Goal: Navigation & Orientation: Find specific page/section

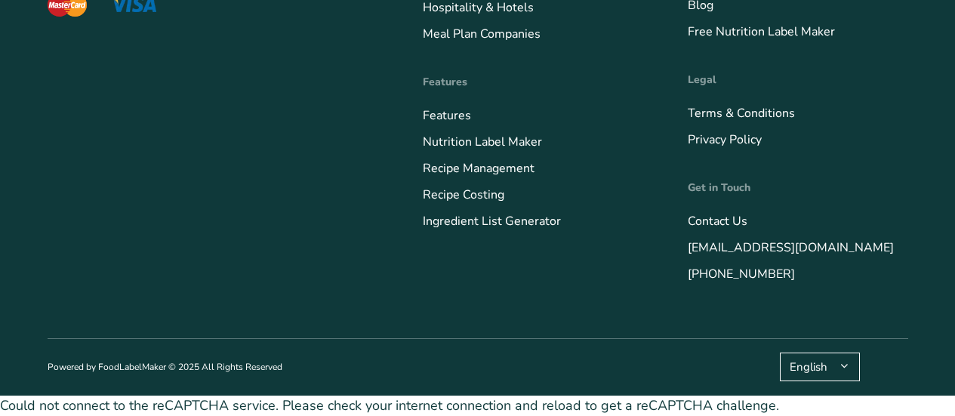
scroll to position [5979, 0]
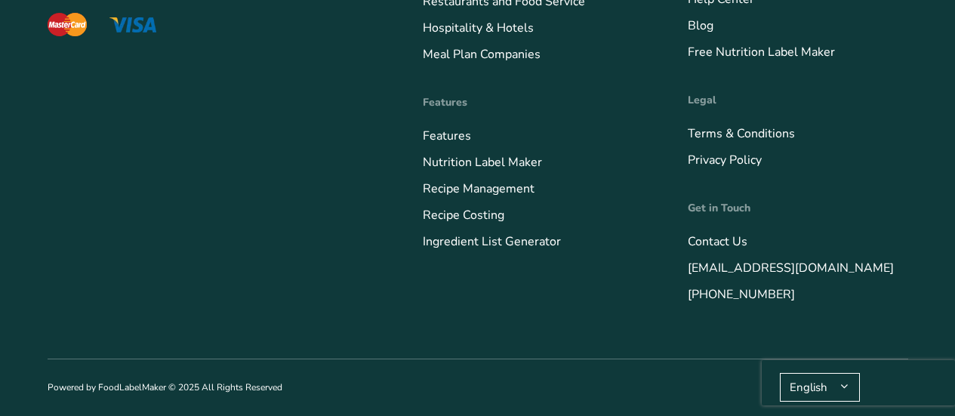
scroll to position [6212, 0]
click at [708, 21] on link "Blog" at bounding box center [701, 25] width 26 height 17
